Goal: Navigation & Orientation: Find specific page/section

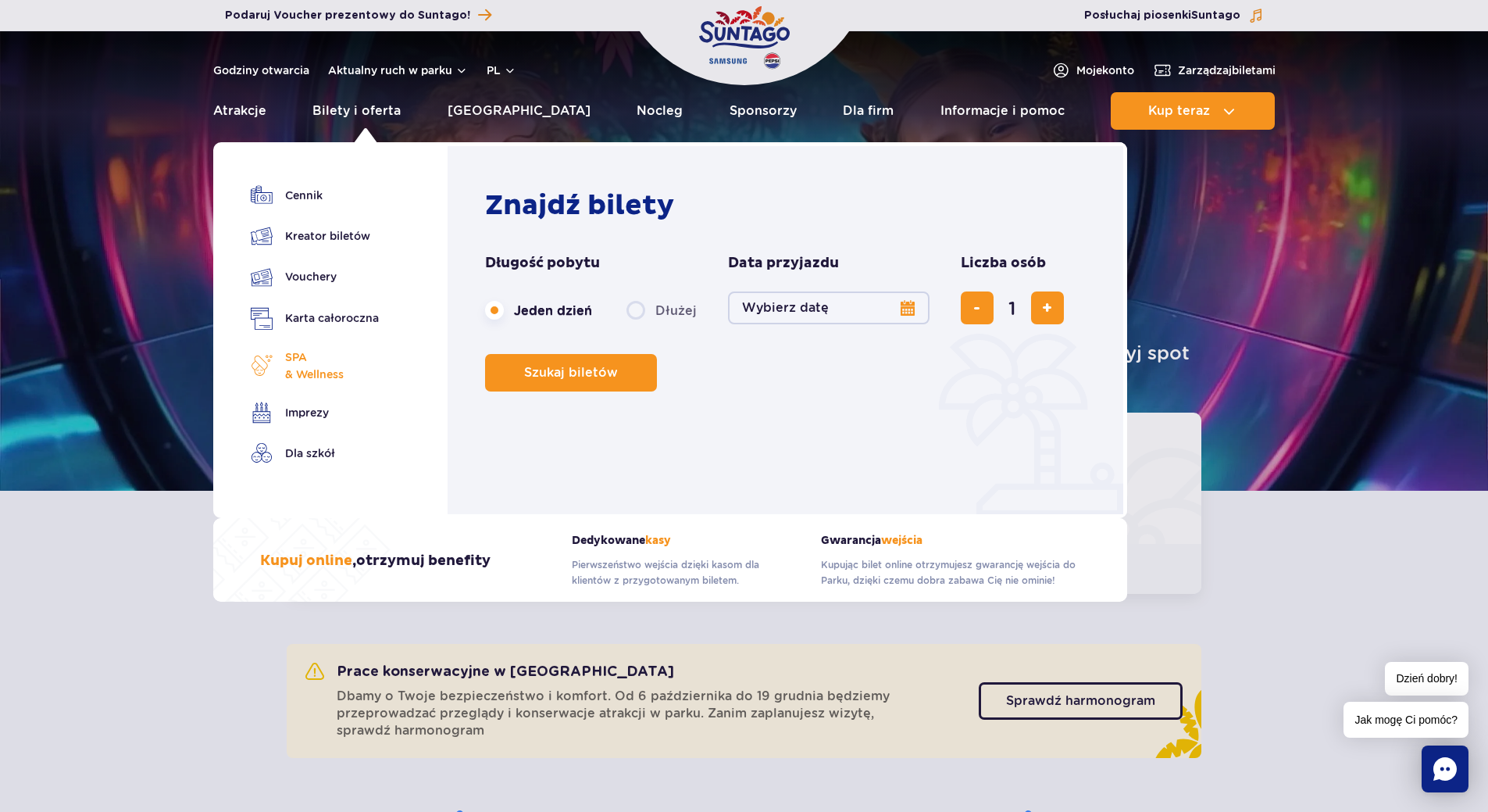
click at [318, 376] on span "SPA & Wellness" at bounding box center [314, 365] width 59 height 34
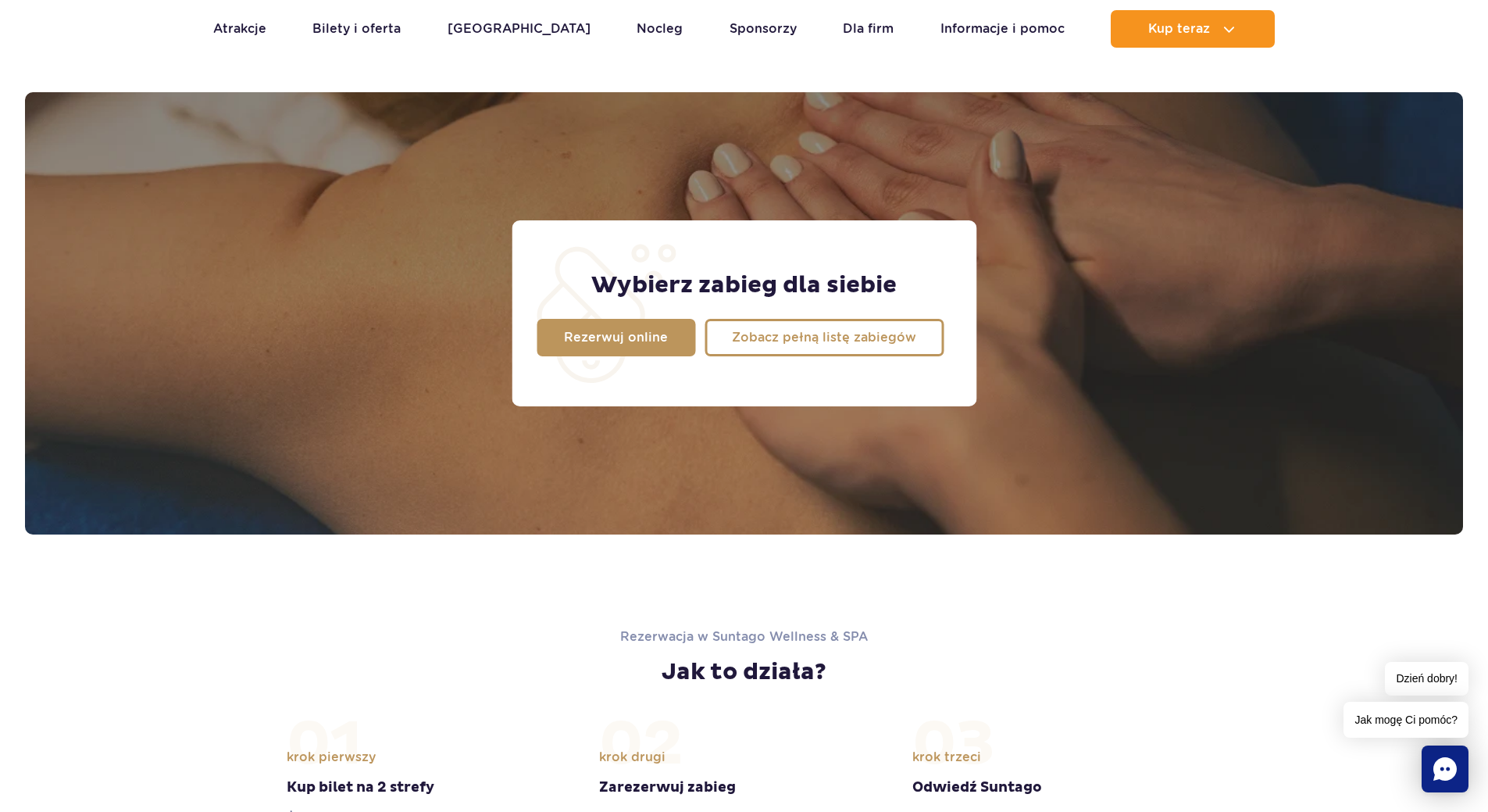
scroll to position [1154, 0]
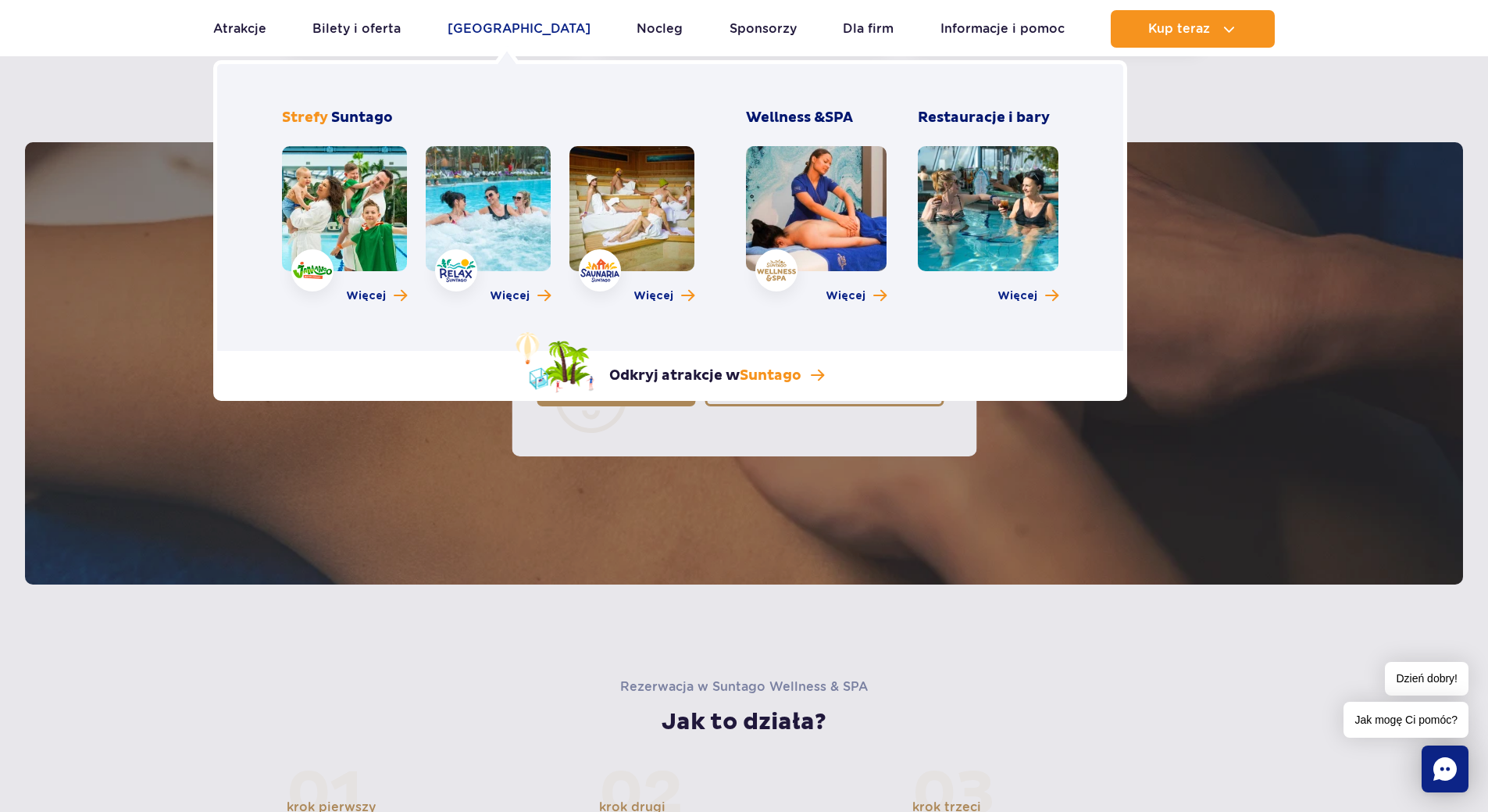
click at [509, 30] on link "[GEOGRAPHIC_DATA]" at bounding box center [519, 29] width 143 height 38
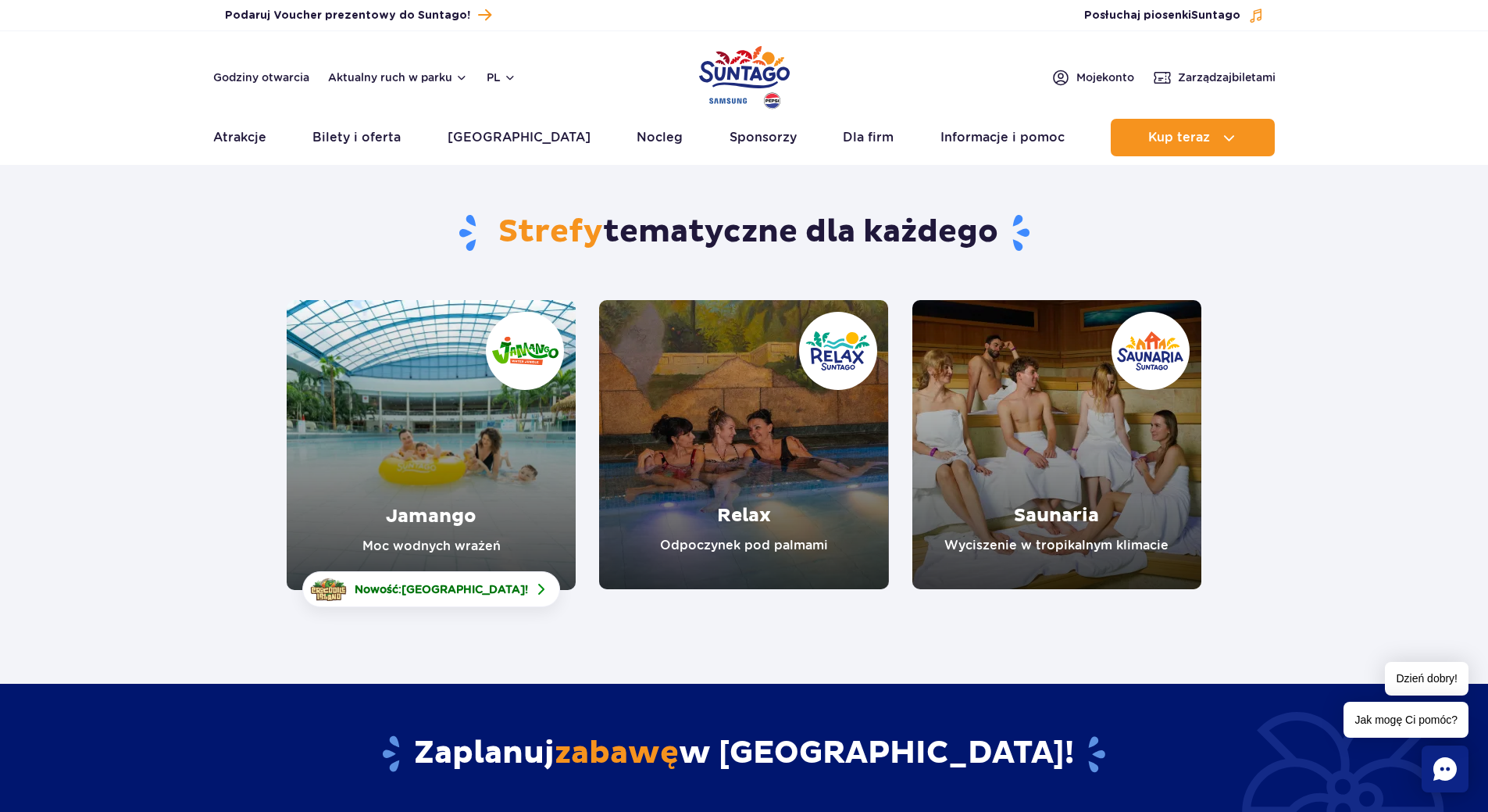
click at [454, 457] on link "Jamango" at bounding box center [431, 445] width 289 height 290
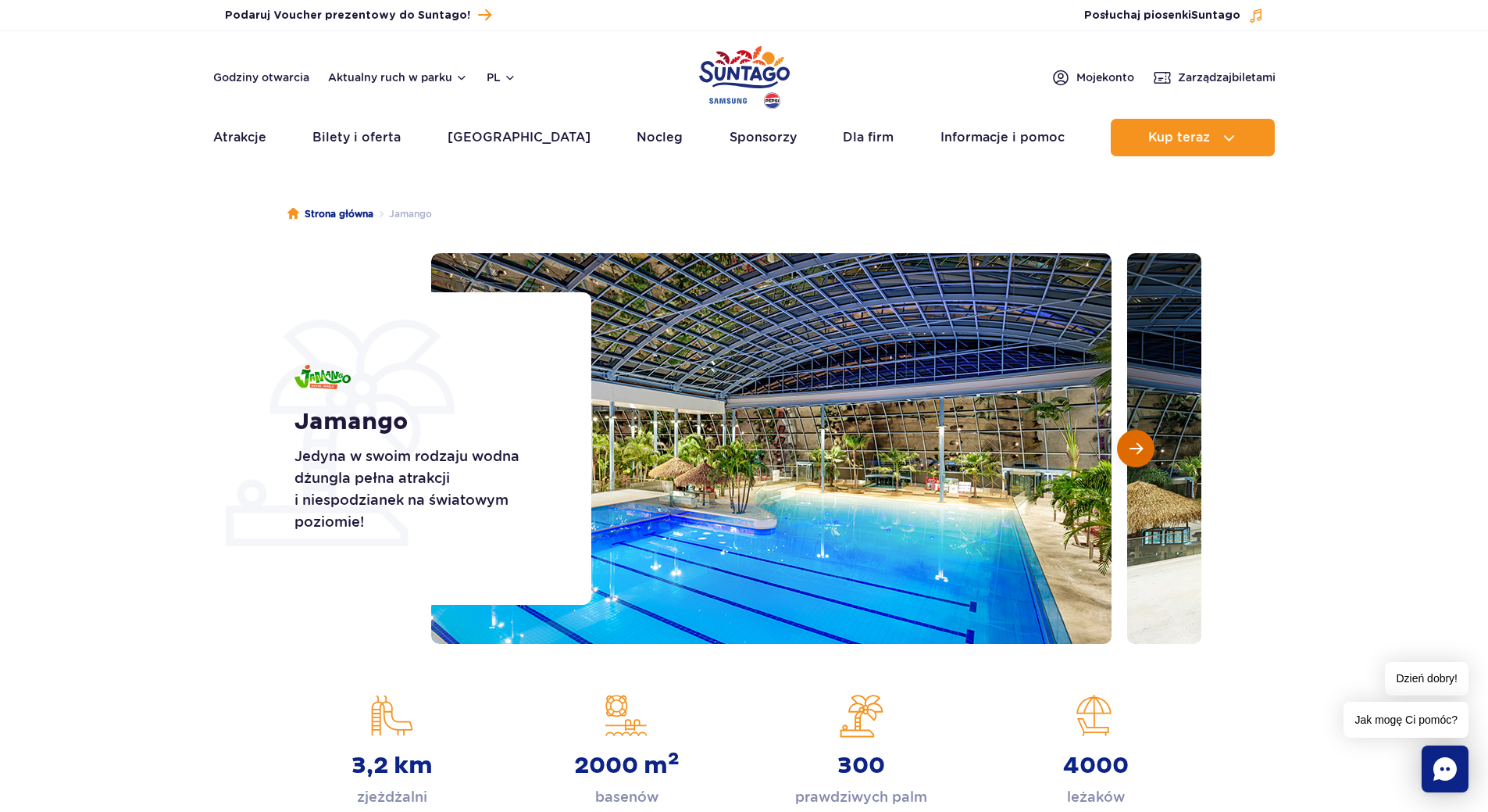
click at [1142, 452] on span "Następny slajd" at bounding box center [1136, 448] width 13 height 14
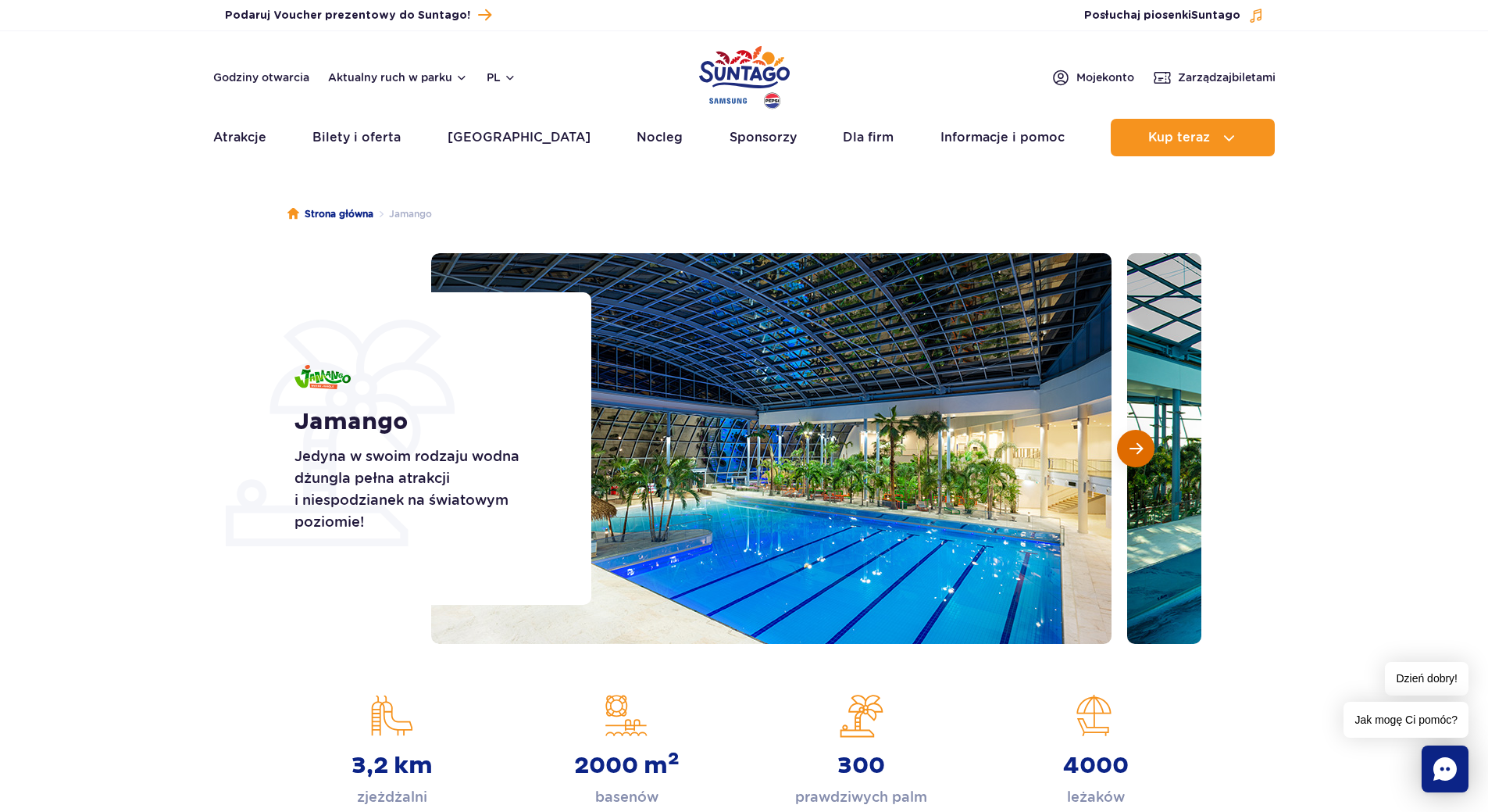
click at [1142, 452] on span "Następny slajd" at bounding box center [1136, 448] width 13 height 14
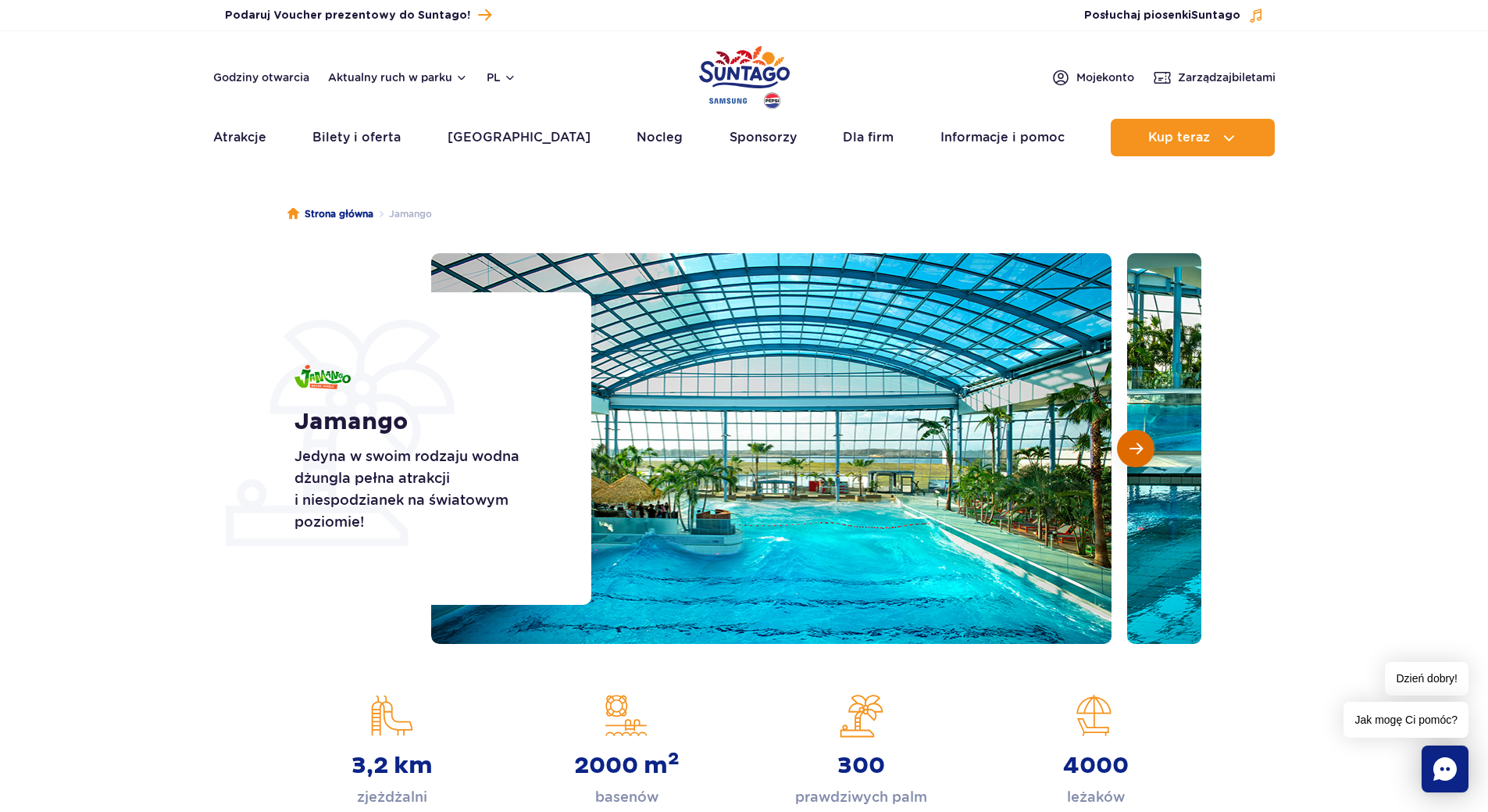
click at [1142, 452] on span "Następny slajd" at bounding box center [1136, 448] width 13 height 14
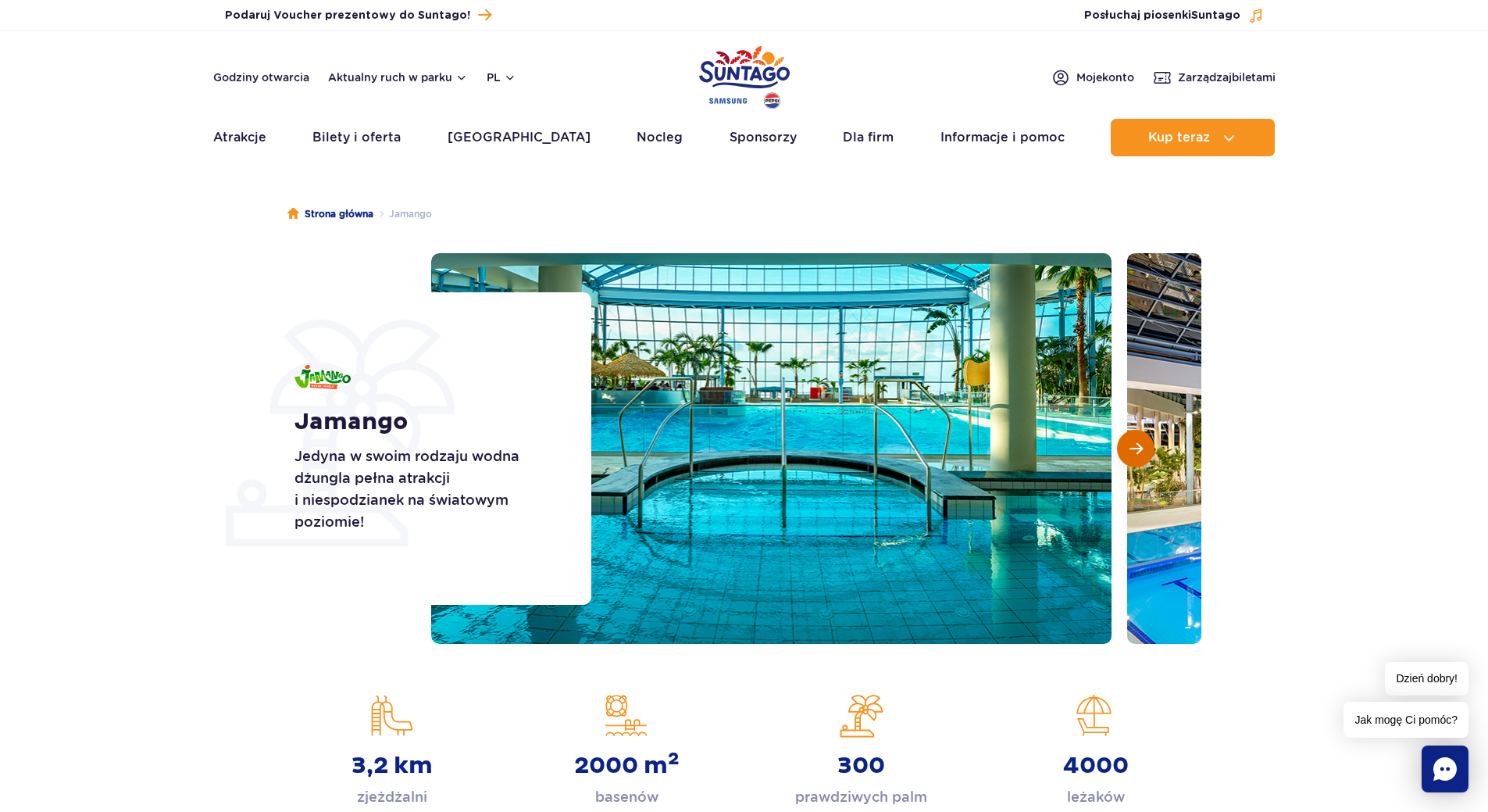
click at [1142, 452] on span "Następny slajd" at bounding box center [1136, 448] width 13 height 14
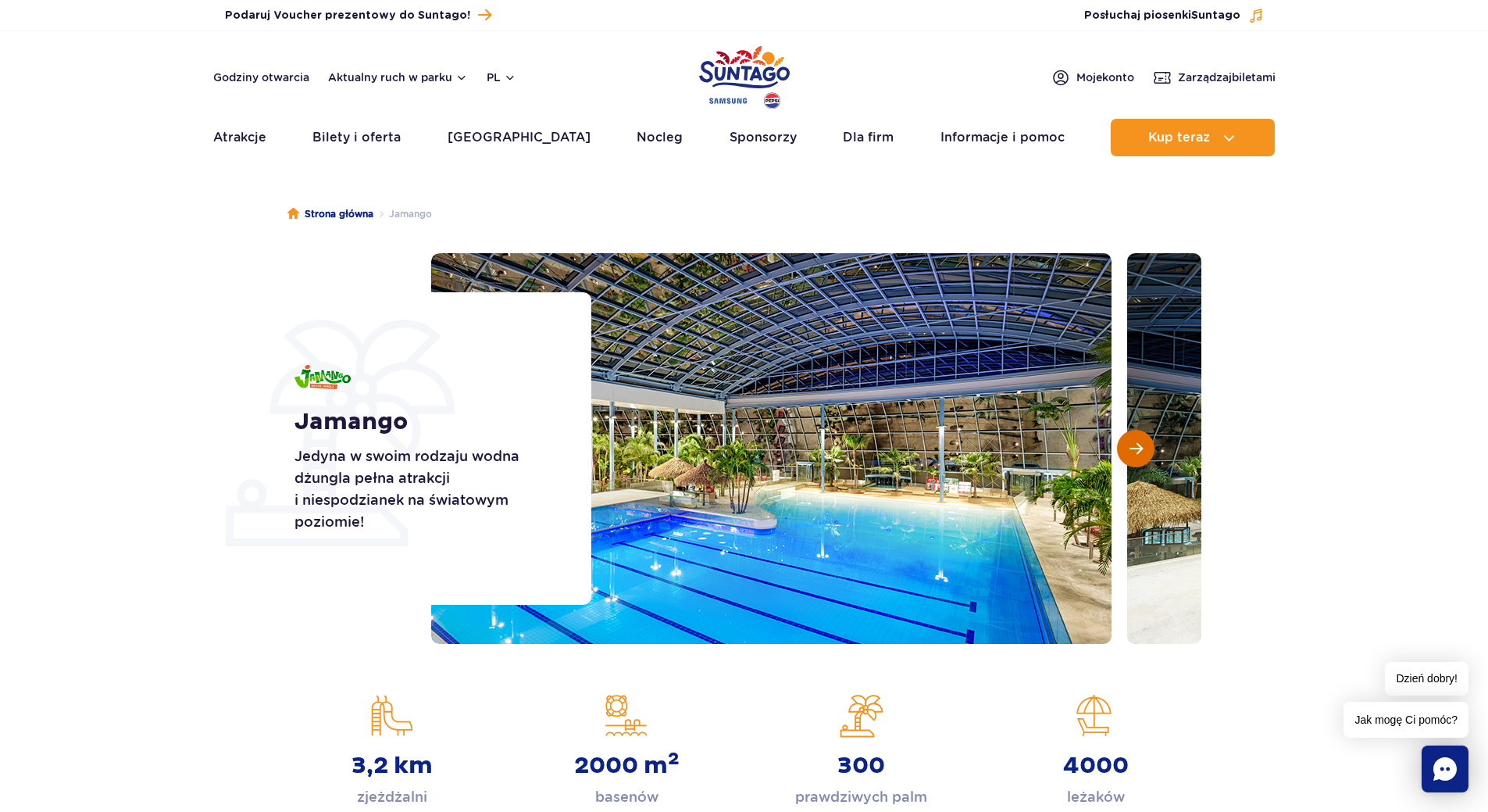
click at [1142, 452] on span "Następny slajd" at bounding box center [1136, 448] width 13 height 14
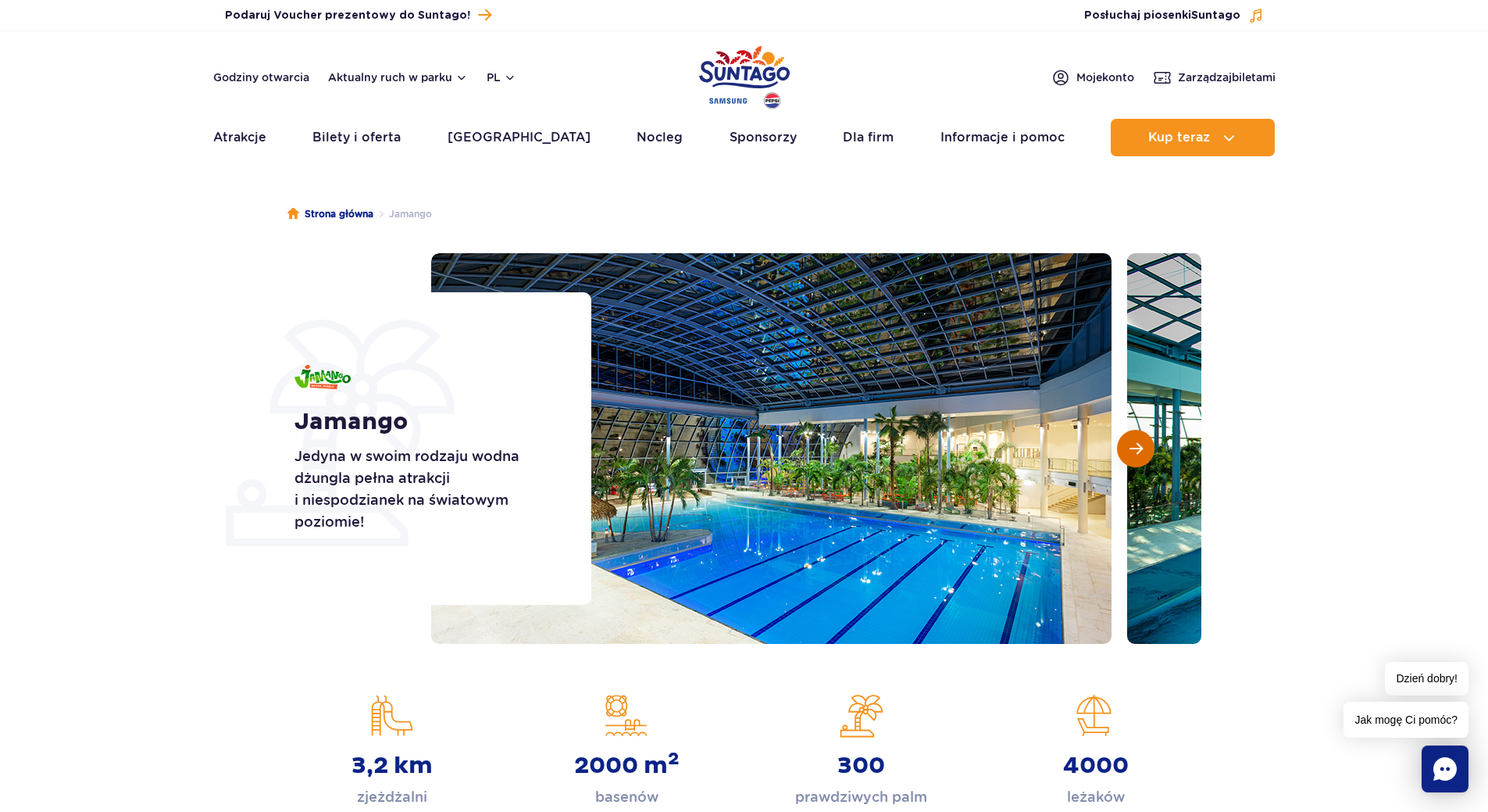
click at [1142, 452] on span "Następny slajd" at bounding box center [1136, 448] width 13 height 14
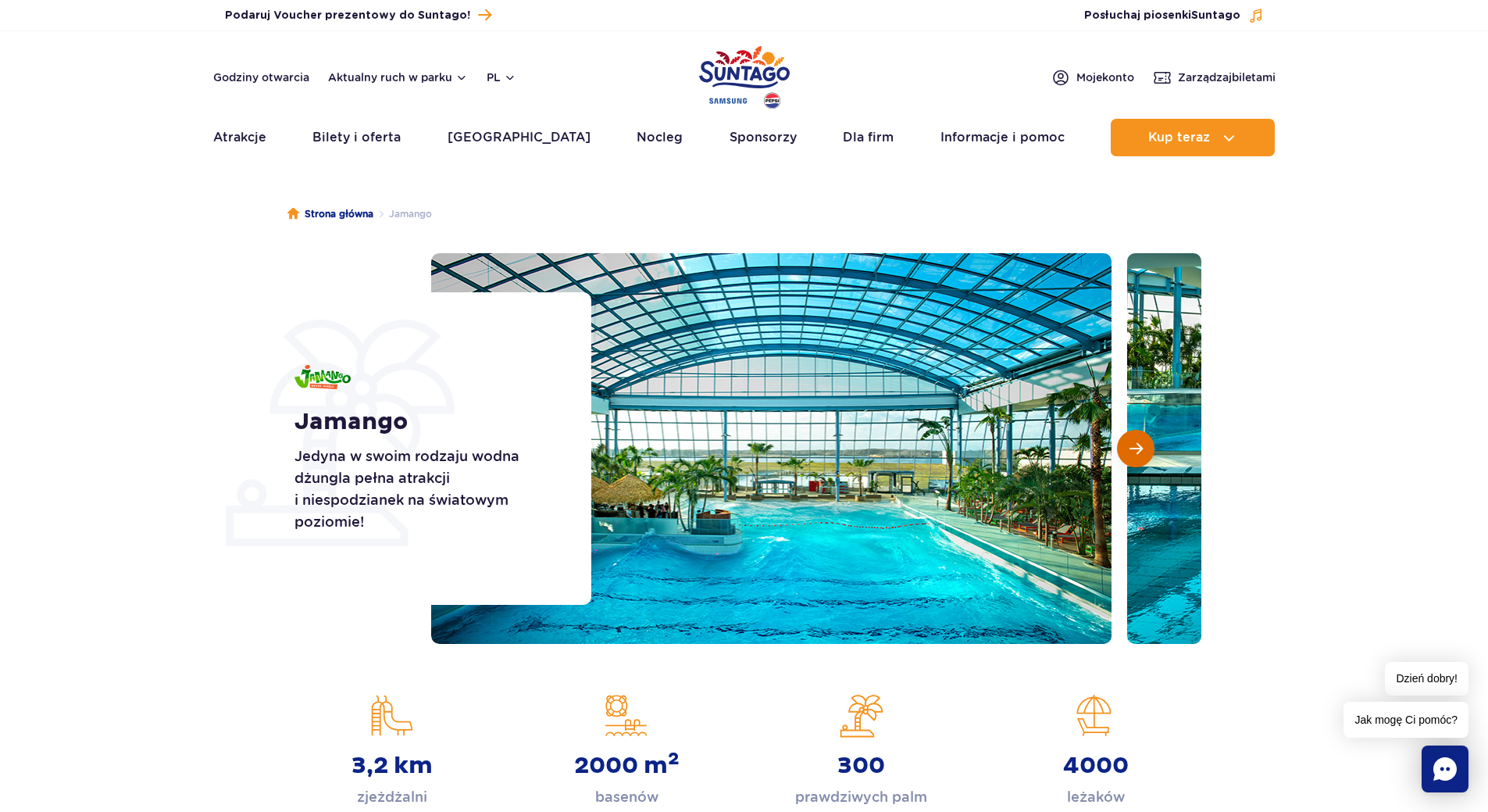
click at [1142, 452] on span "Następny slajd" at bounding box center [1136, 448] width 13 height 14
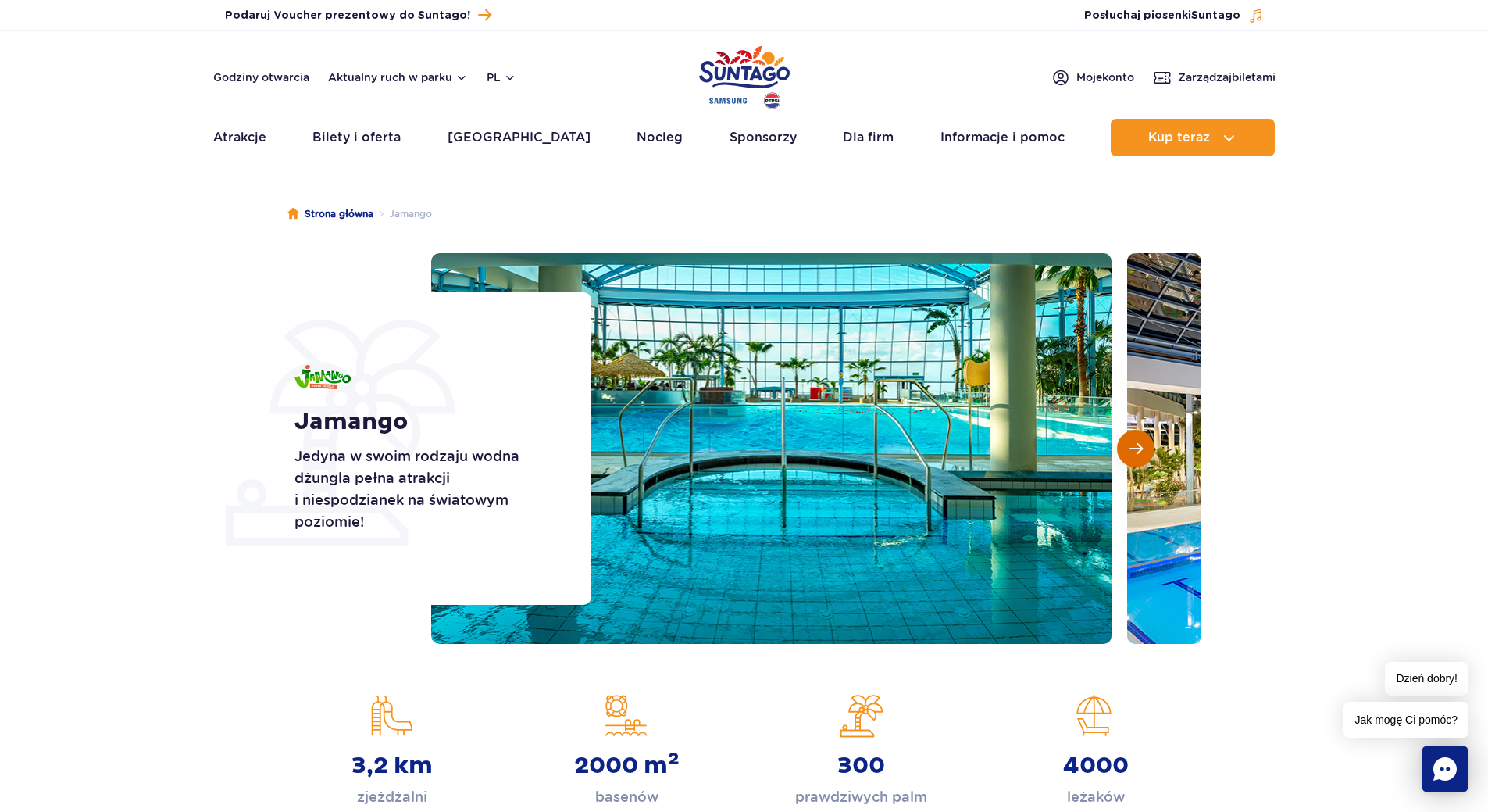
click at [1142, 452] on span "Następny slajd" at bounding box center [1136, 448] width 13 height 14
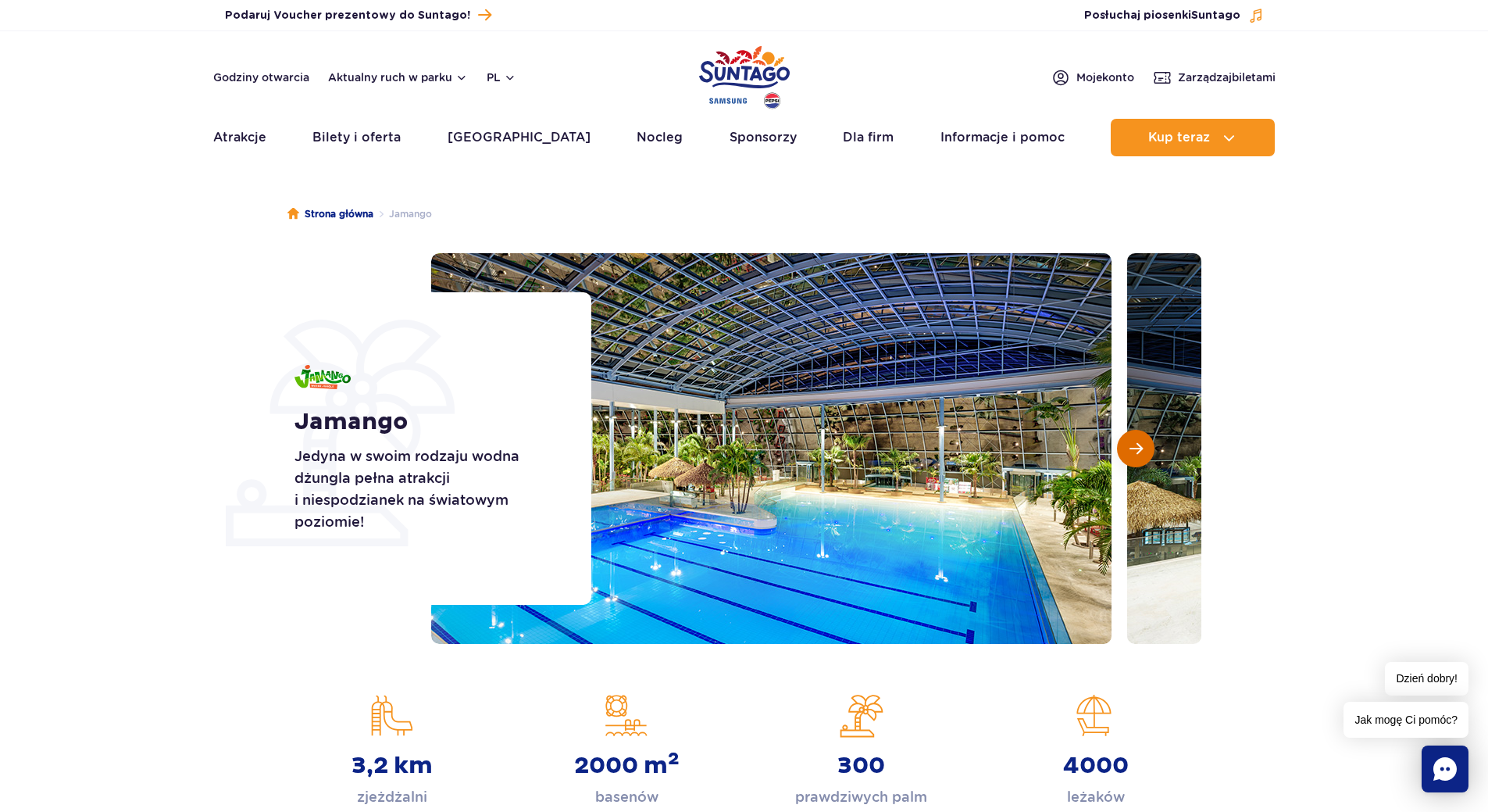
click at [1142, 452] on span "Następny slajd" at bounding box center [1136, 448] width 13 height 14
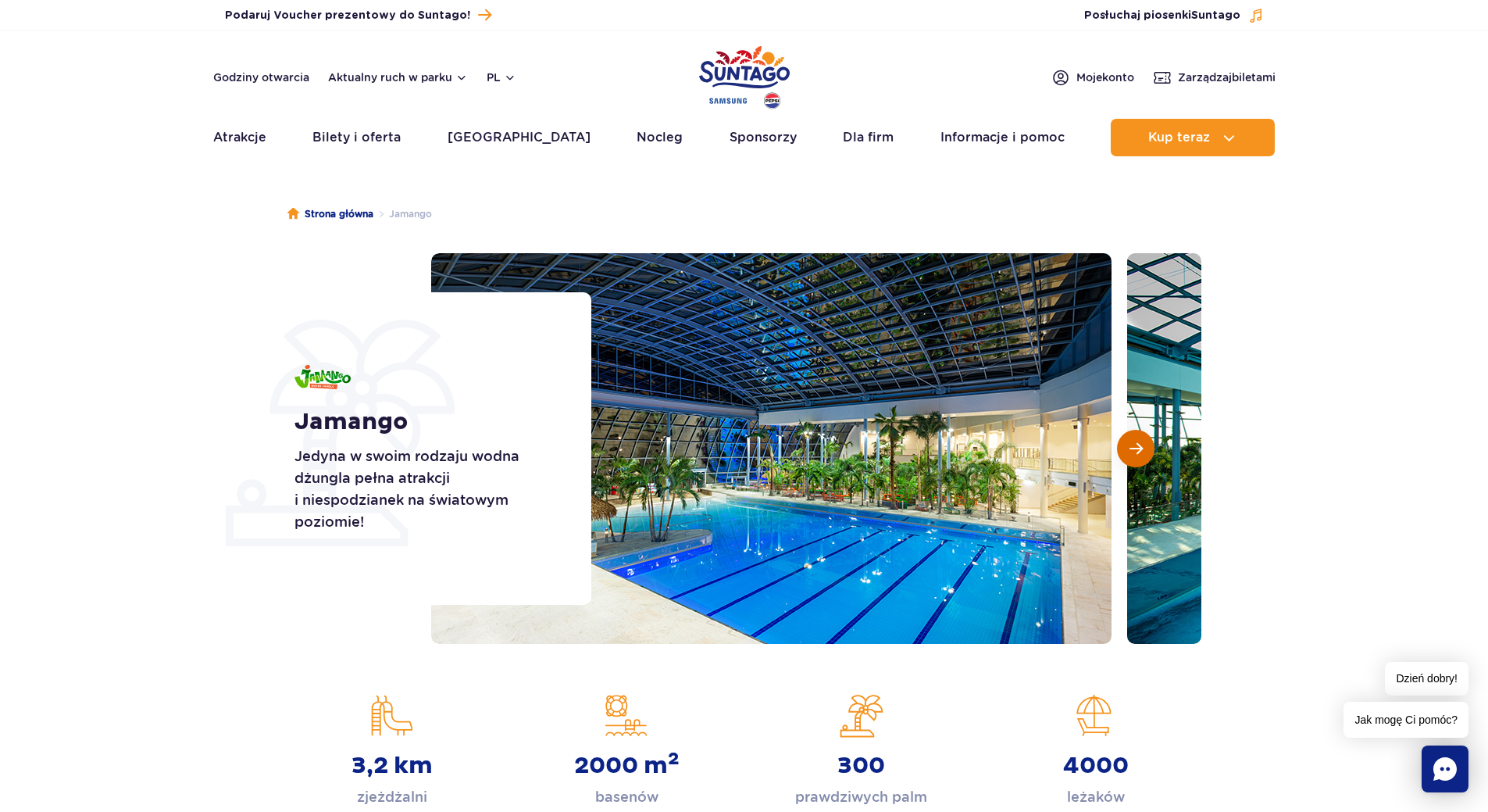
click at [1142, 452] on span "Następny slajd" at bounding box center [1136, 448] width 13 height 14
